Goal: Task Accomplishment & Management: Manage account settings

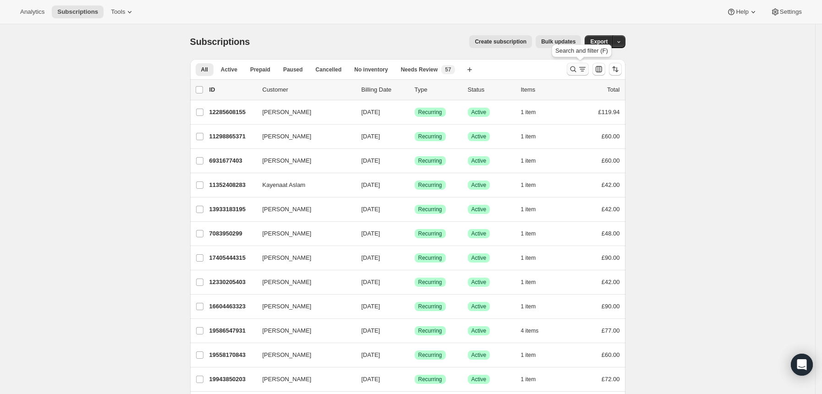
click at [575, 67] on icon "Search and filter results" at bounding box center [573, 69] width 9 height 9
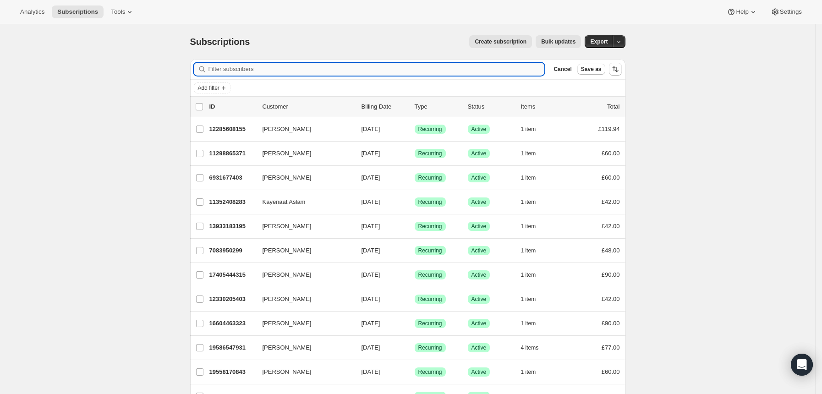
click at [467, 67] on input "Filter subscribers" at bounding box center [377, 69] width 337 height 13
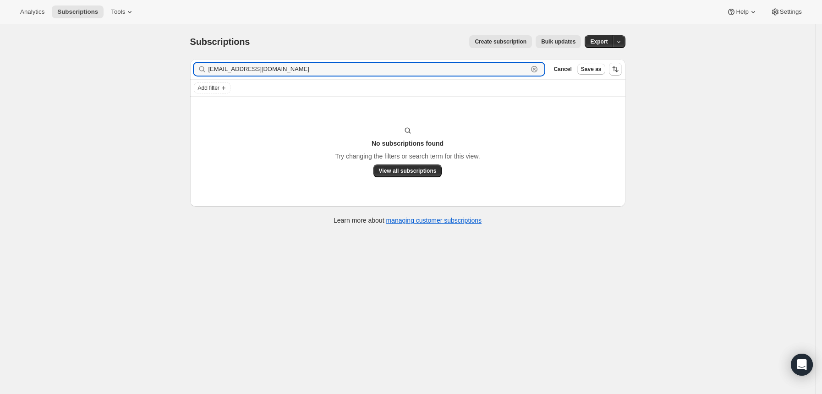
drag, startPoint x: 360, startPoint y: 74, endPoint x: 200, endPoint y: 70, distance: 160.1
click at [200, 70] on div "[EMAIL_ADDRESS][DOMAIN_NAME] Clear" at bounding box center [369, 69] width 351 height 13
paste input "[PERSON_NAME]"
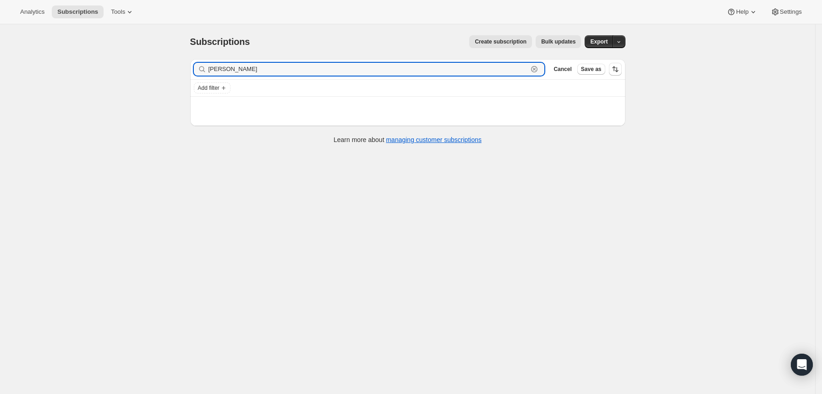
type input "[PERSON_NAME]"
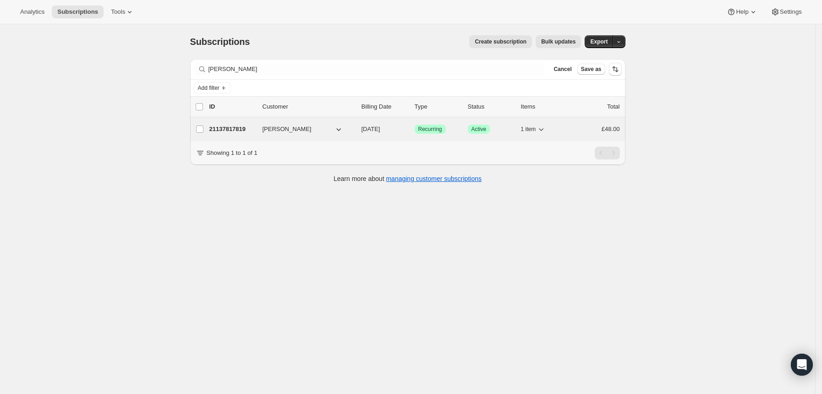
click at [461, 134] on div "21137817819 [PERSON_NAME] [DATE] Success Recurring Success Active 1 item £48.00" at bounding box center [415, 129] width 411 height 13
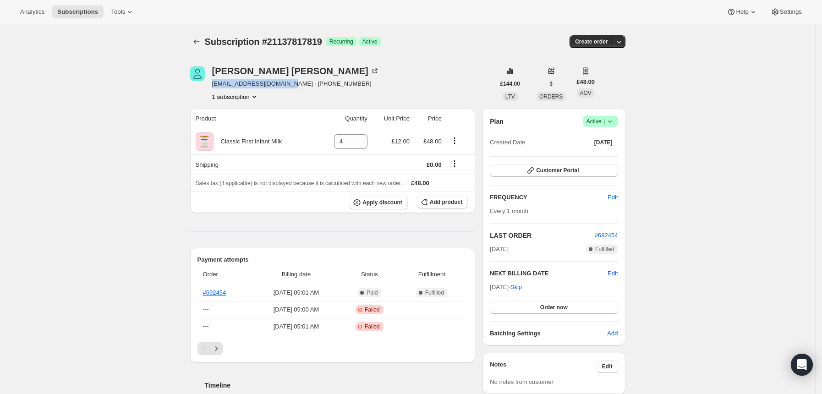
drag, startPoint x: 295, startPoint y: 84, endPoint x: 216, endPoint y: 83, distance: 78.9
click at [216, 83] on span "[EMAIL_ADDRESS][DOMAIN_NAME] · [PHONE_NUMBER]" at bounding box center [295, 83] width 167 height 9
copy span "[EMAIL_ADDRESS][DOMAIN_NAME]"
click at [615, 124] on icon at bounding box center [610, 121] width 9 height 9
click at [598, 153] on span "Cancel subscription" at bounding box center [605, 155] width 52 height 7
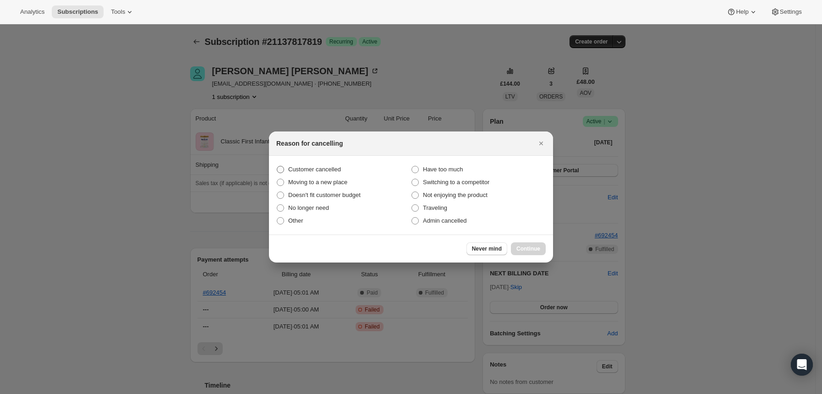
click at [341, 170] on label "Customer cancelled" at bounding box center [343, 169] width 135 height 13
click at [277, 166] on input "Customer cancelled" at bounding box center [277, 166] width 0 height 0
radio input "true"
click at [541, 146] on icon "Close" at bounding box center [541, 143] width 9 height 9
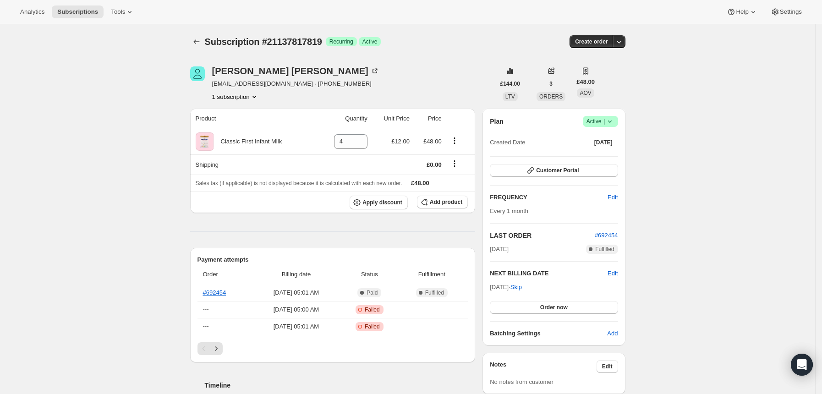
click at [612, 122] on icon at bounding box center [610, 122] width 4 height 2
click at [597, 155] on span "Cancel subscription" at bounding box center [605, 155] width 52 height 7
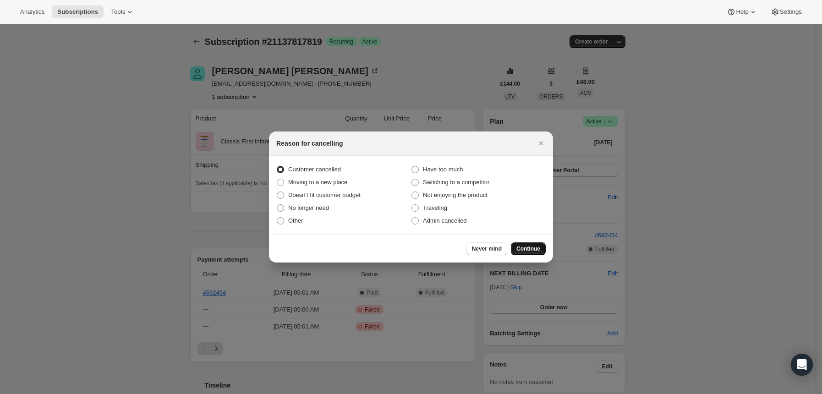
click at [537, 248] on span "Continue" at bounding box center [529, 248] width 24 height 7
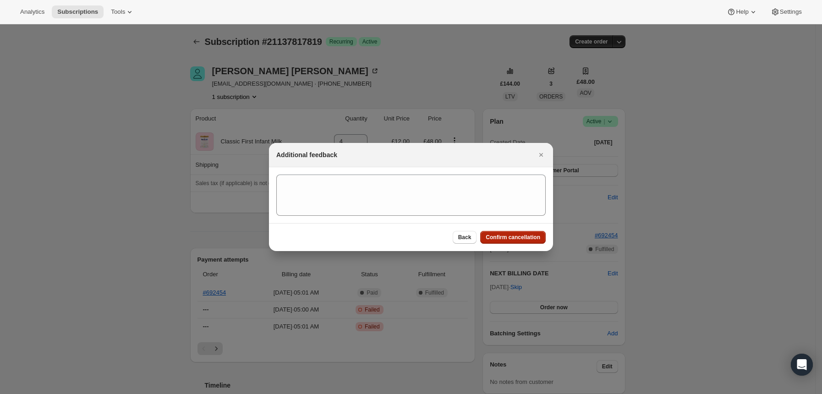
click at [501, 237] on span "Confirm cancellation" at bounding box center [513, 237] width 55 height 7
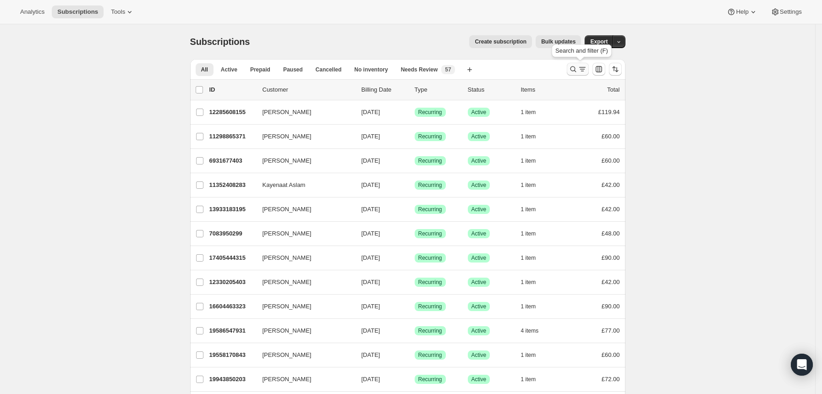
click at [574, 72] on icon "Search and filter results" at bounding box center [573, 69] width 9 height 9
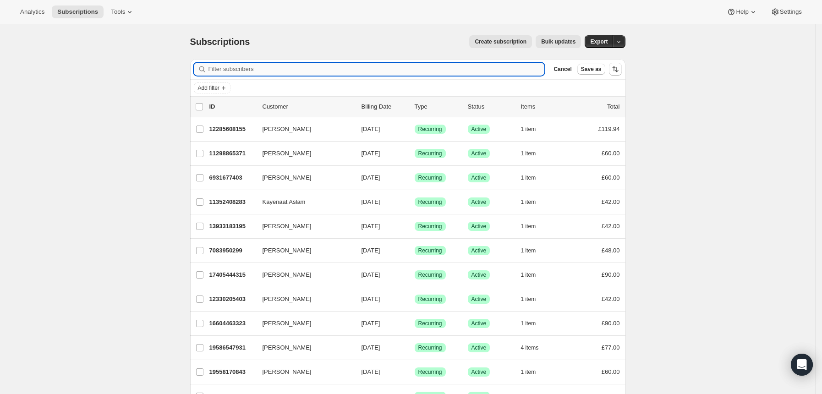
click at [493, 72] on input "Filter subscribers" at bounding box center [377, 69] width 337 height 13
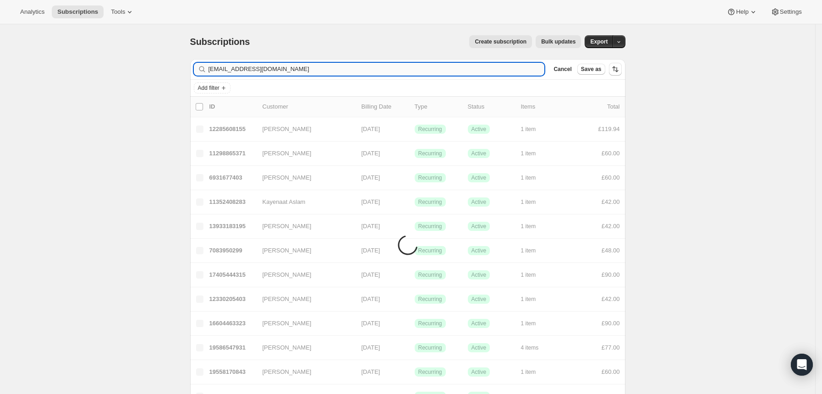
type input "[EMAIL_ADDRESS][DOMAIN_NAME]"
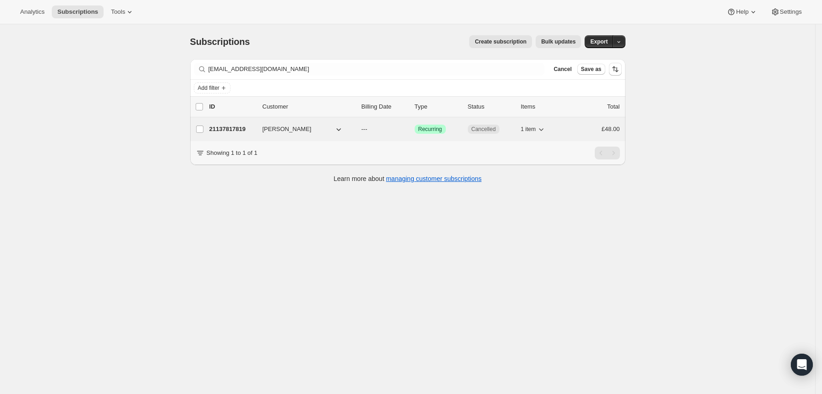
click at [459, 130] on div "Success Recurring" at bounding box center [438, 129] width 46 height 9
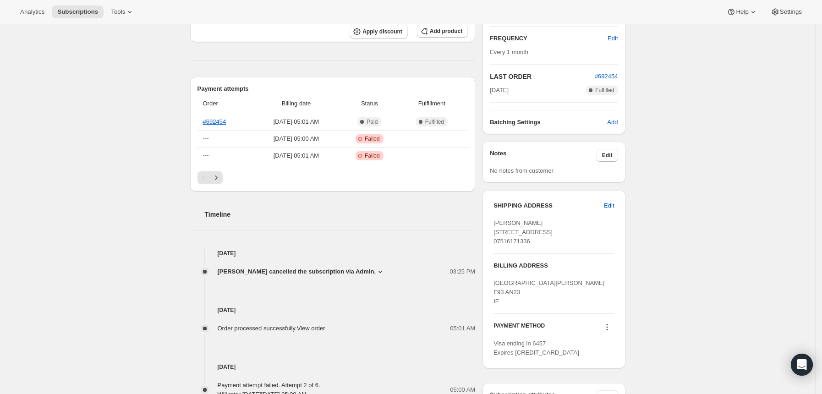
scroll to position [244, 0]
